Goal: Task Accomplishment & Management: Manage account settings

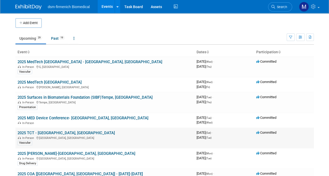
click at [44, 133] on link "2025 TCT - [GEOGRAPHIC_DATA], [GEOGRAPHIC_DATA]" at bounding box center [66, 133] width 97 height 5
click at [30, 132] on link "2025 TCT - [GEOGRAPHIC_DATA], [GEOGRAPHIC_DATA]" at bounding box center [66, 133] width 97 height 5
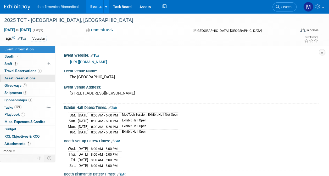
click at [19, 77] on span "Asset Reservations 0" at bounding box center [19, 78] width 31 height 4
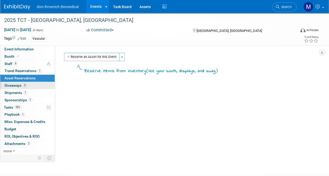
click at [19, 85] on span "Giveaways 3" at bounding box center [15, 85] width 22 height 4
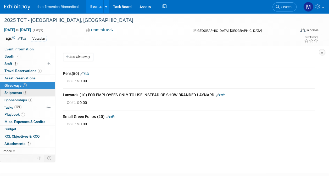
click at [14, 94] on span "Shipments 1" at bounding box center [15, 93] width 23 height 4
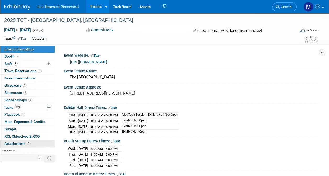
click at [16, 145] on span "Attachments 2" at bounding box center [17, 144] width 26 height 4
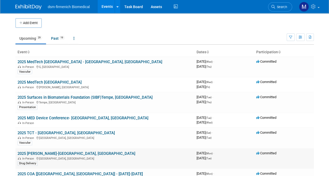
click at [36, 153] on link "2025 [PERSON_NAME]-[GEOGRAPHIC_DATA], [GEOGRAPHIC_DATA]" at bounding box center [77, 153] width 118 height 5
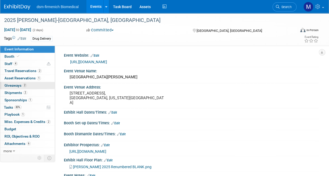
click at [13, 85] on span "Giveaways 2" at bounding box center [15, 85] width 22 height 4
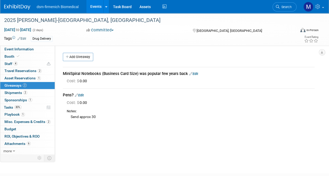
click at [156, 57] on div "Add Giveaway" at bounding box center [189, 58] width 257 height 10
click at [16, 93] on span "Shipments 2" at bounding box center [15, 93] width 23 height 4
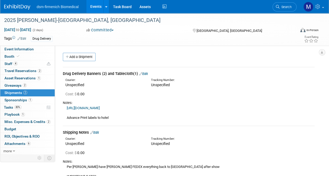
click at [146, 73] on link "Edit" at bounding box center [143, 74] width 9 height 4
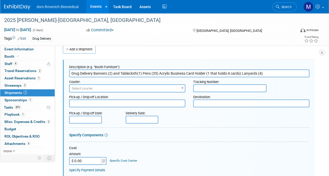
type input "Drug Delivery Banners (2) and Tablecloth(1) Pens (35) Acrylic Business Card Hol…"
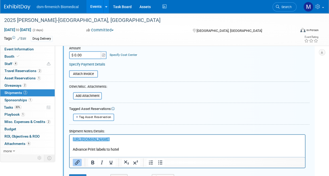
scroll to position [133, 0]
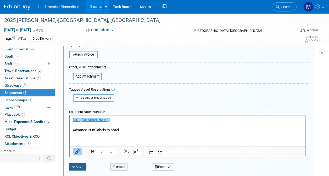
click at [81, 166] on button "Save" at bounding box center [77, 166] width 17 height 7
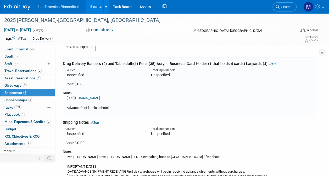
scroll to position [8, 0]
